Goal: Information Seeking & Learning: Learn about a topic

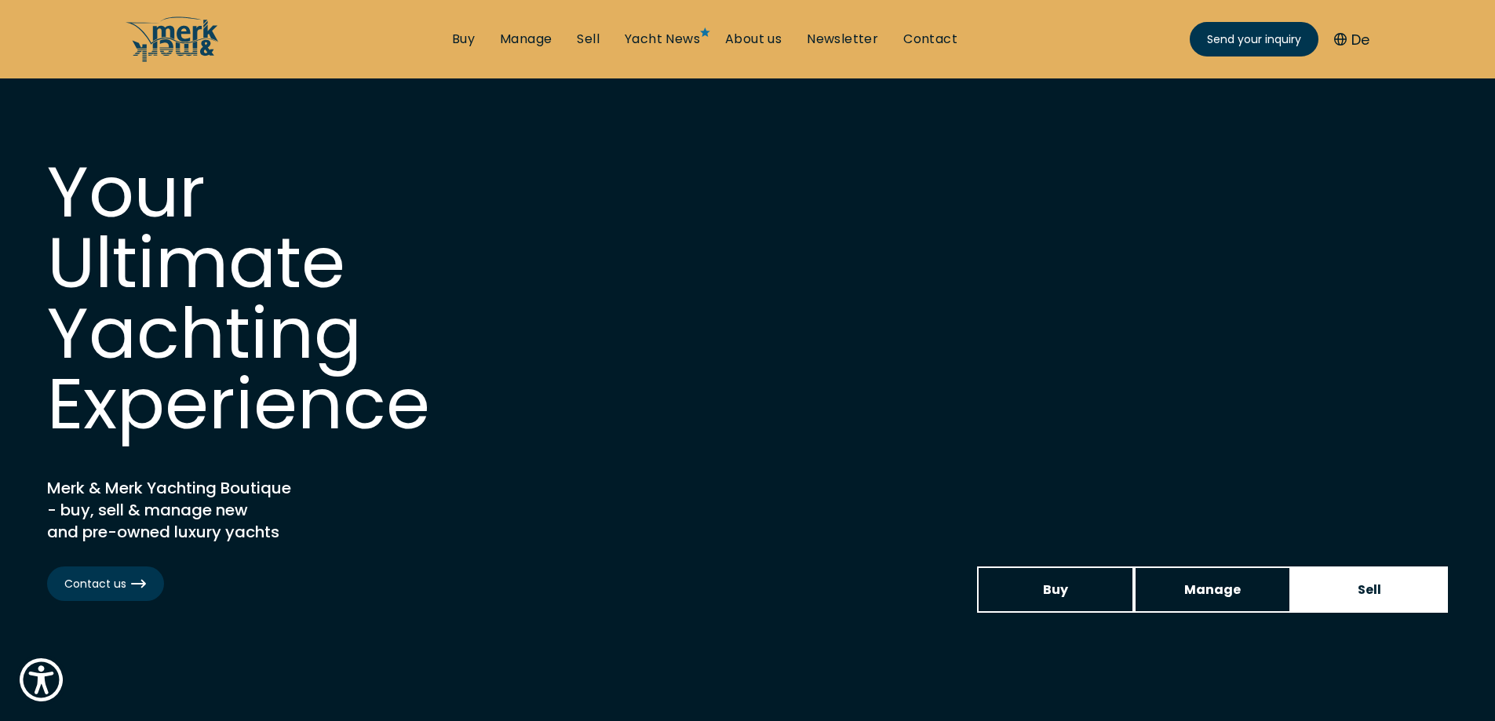
click at [1332, 581] on link "Sell" at bounding box center [1369, 589] width 157 height 46
select select "sell"
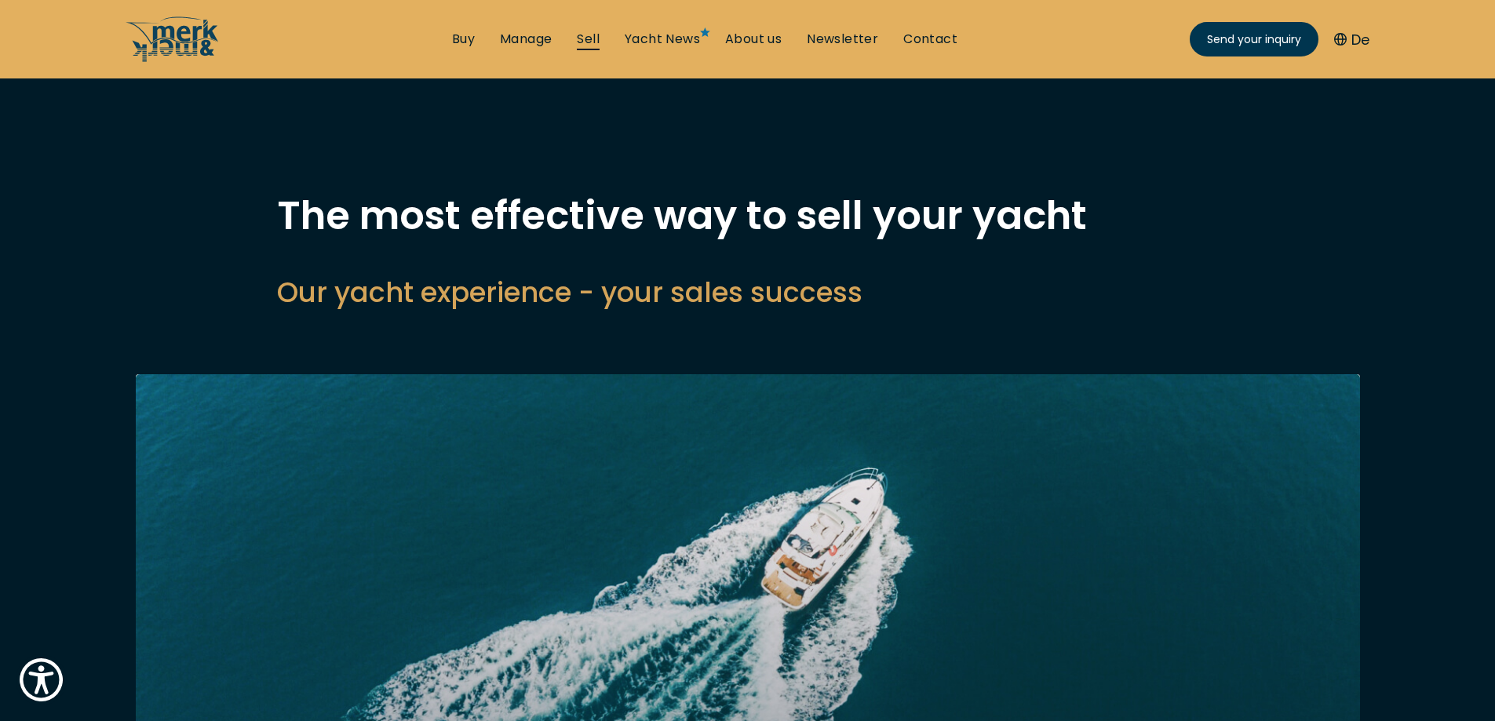
click at [595, 40] on link "Sell" at bounding box center [588, 39] width 23 height 17
click at [462, 38] on link "Buy" at bounding box center [463, 39] width 23 height 17
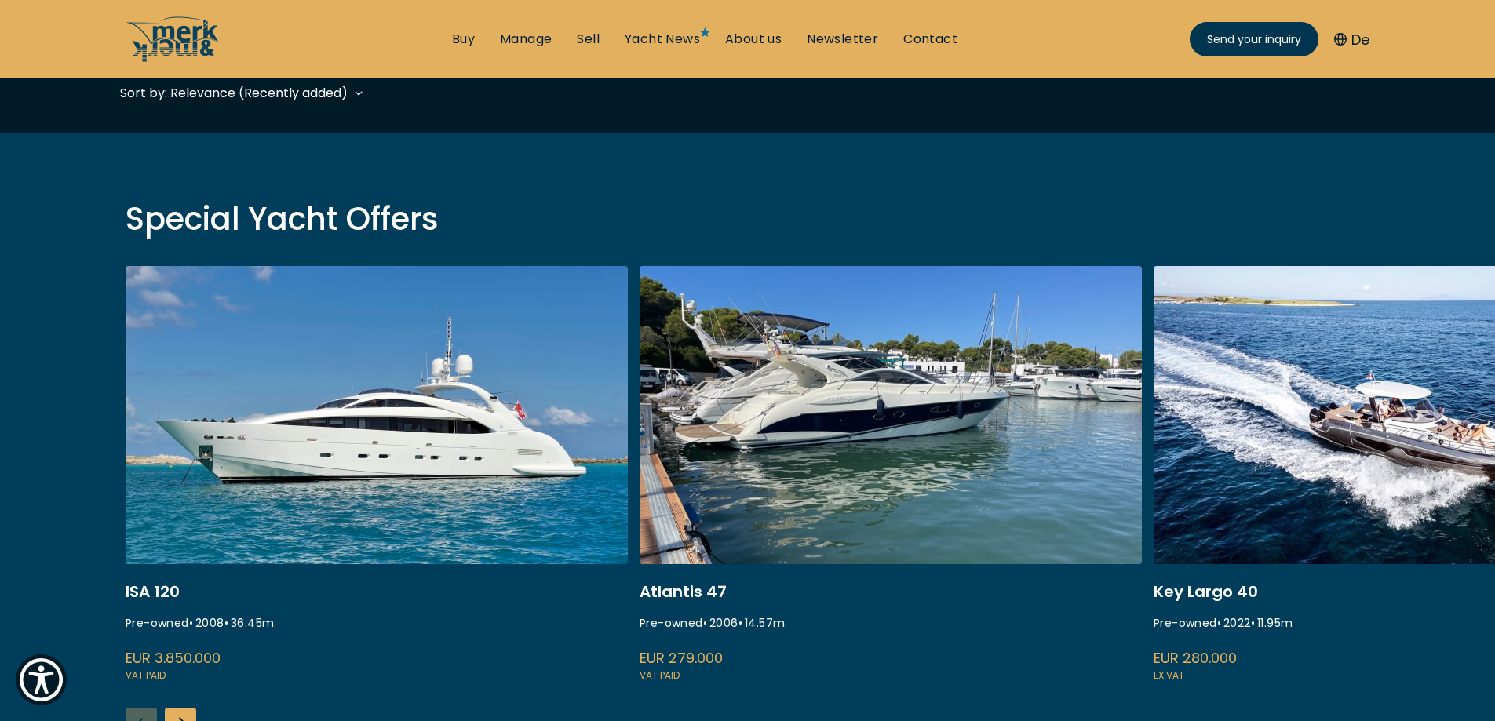
scroll to position [549, 0]
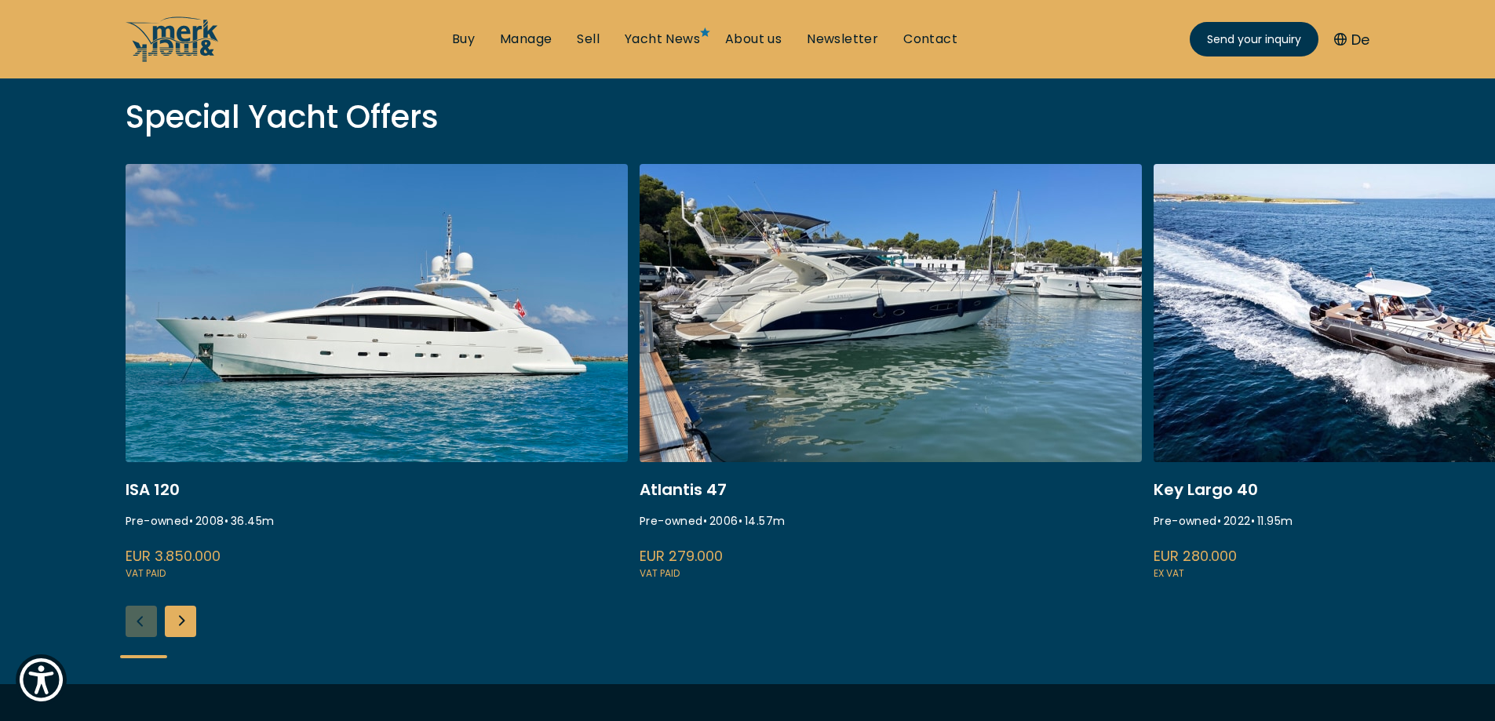
click at [1243, 404] on link at bounding box center [1404, 373] width 502 height 418
click at [1187, 552] on link at bounding box center [1404, 373] width 502 height 418
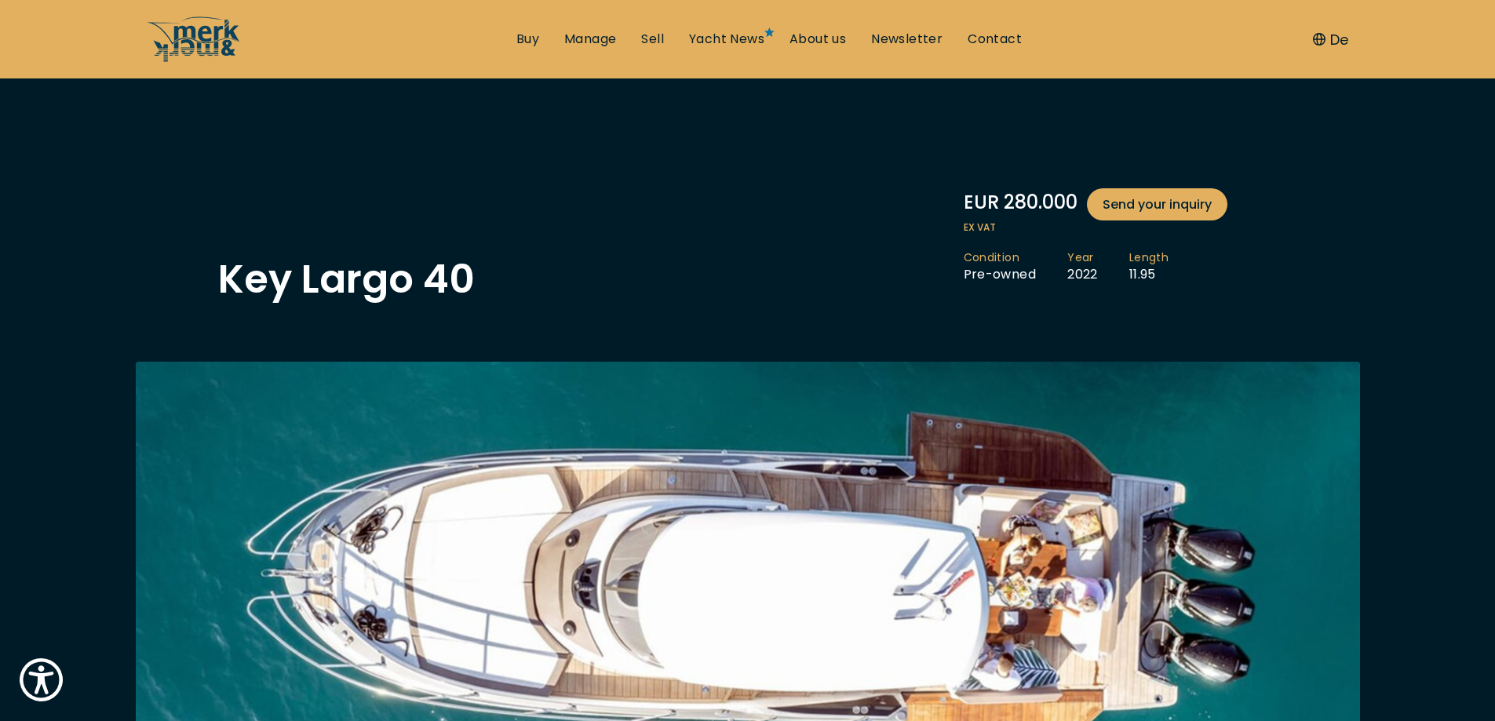
click at [1346, 42] on button "De" at bounding box center [1330, 39] width 35 height 21
